Goal: Transaction & Acquisition: Purchase product/service

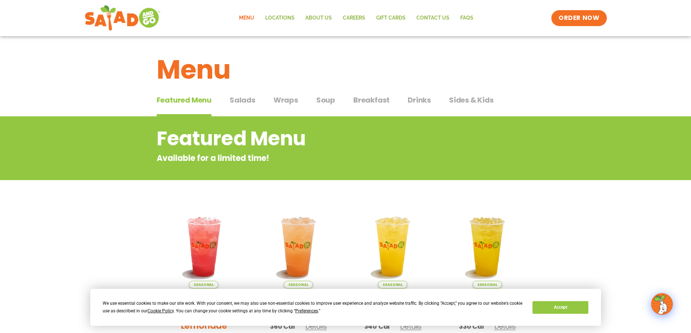
click at [245, 103] on span "Salads" at bounding box center [243, 100] width 26 height 11
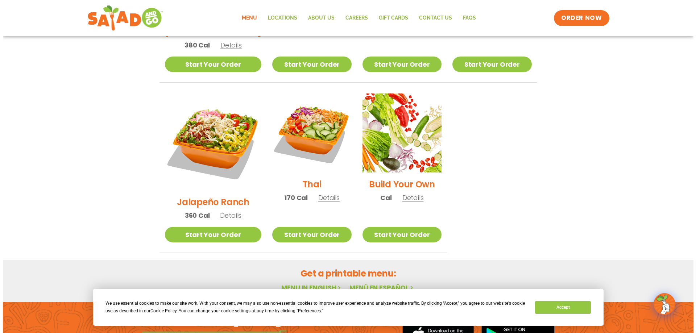
scroll to position [432, 0]
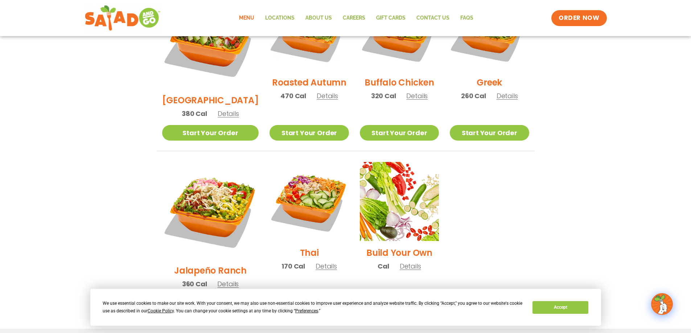
click at [404, 247] on h2 "Build Your Own" at bounding box center [399, 253] width 66 height 13
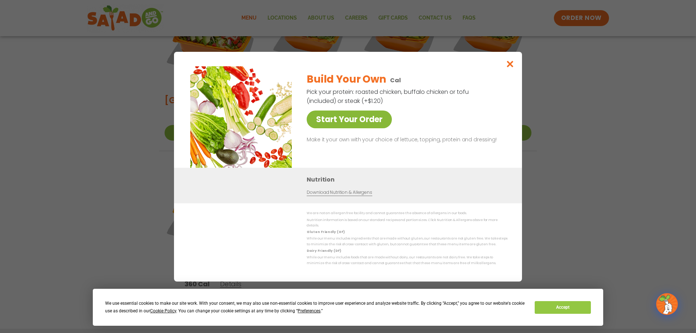
click at [354, 128] on link "Start Your Order" at bounding box center [349, 120] width 85 height 18
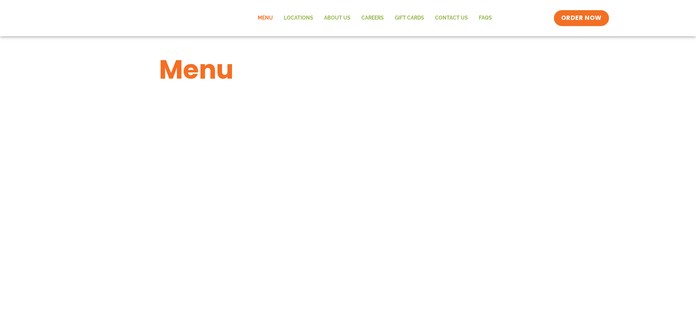
click at [265, 21] on link "Menu" at bounding box center [265, 18] width 26 height 17
